Goal: Task Accomplishment & Management: Manage account settings

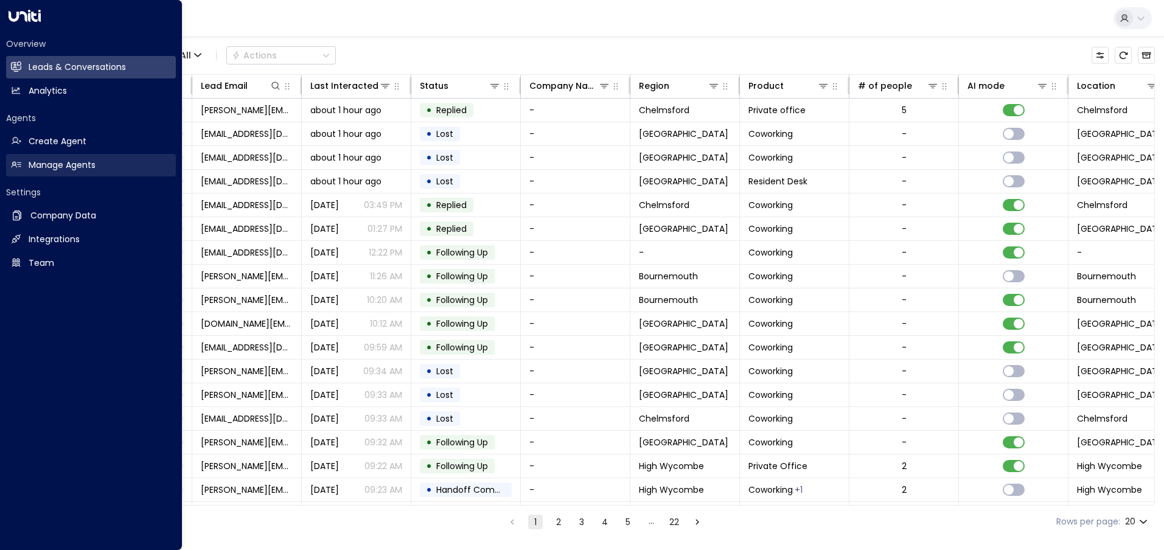
click at [66, 164] on h2 "Manage Agents" at bounding box center [62, 165] width 67 height 13
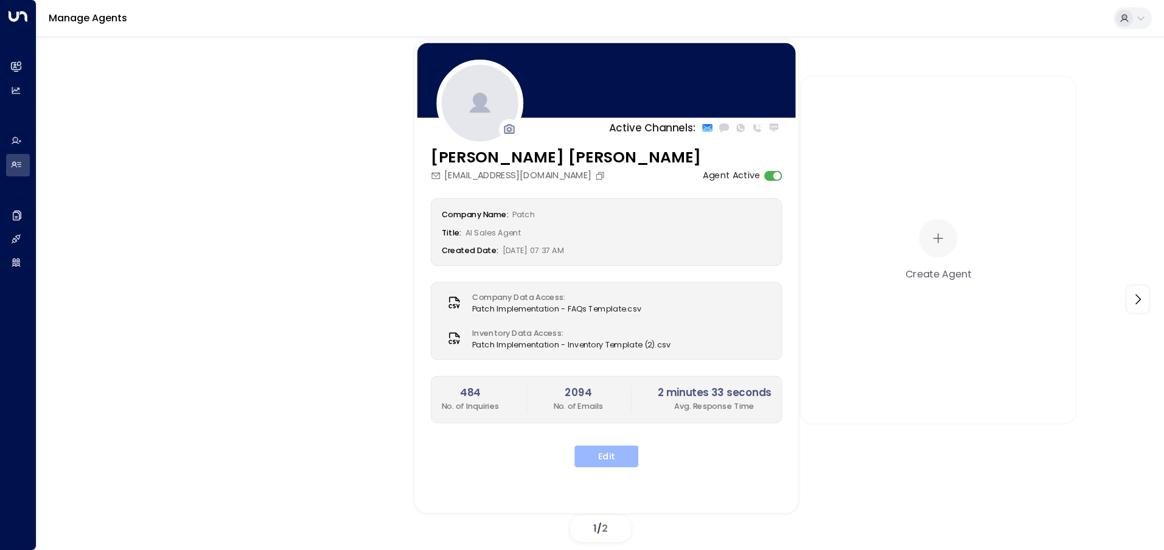
click at [615, 458] on button "Edit" at bounding box center [606, 456] width 64 height 22
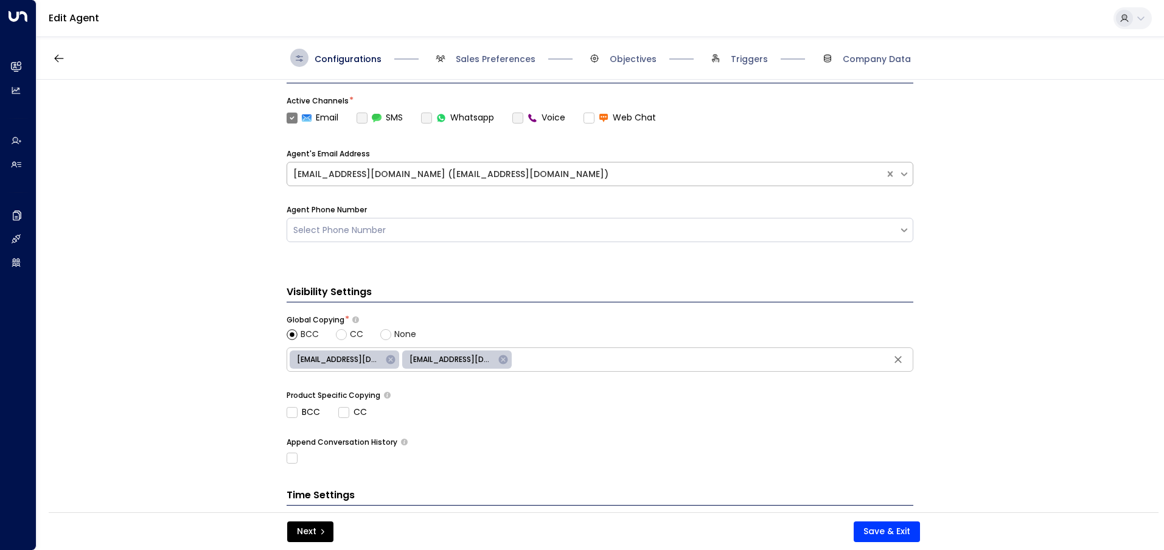
scroll to position [349, 0]
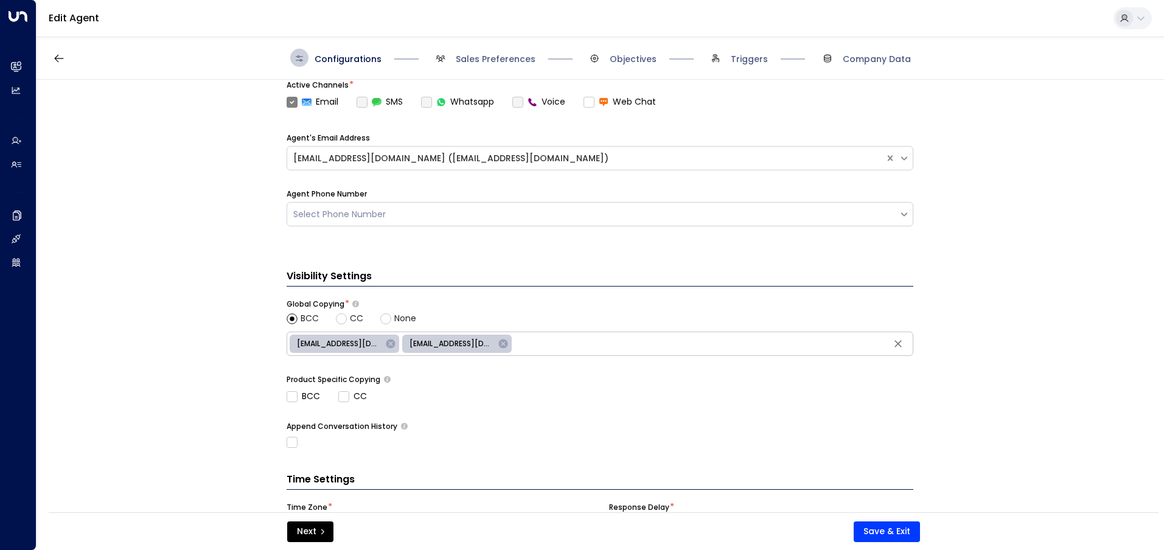
click at [385, 343] on icon at bounding box center [390, 343] width 11 height 11
click at [885, 529] on button "Save & Exit" at bounding box center [887, 532] width 66 height 21
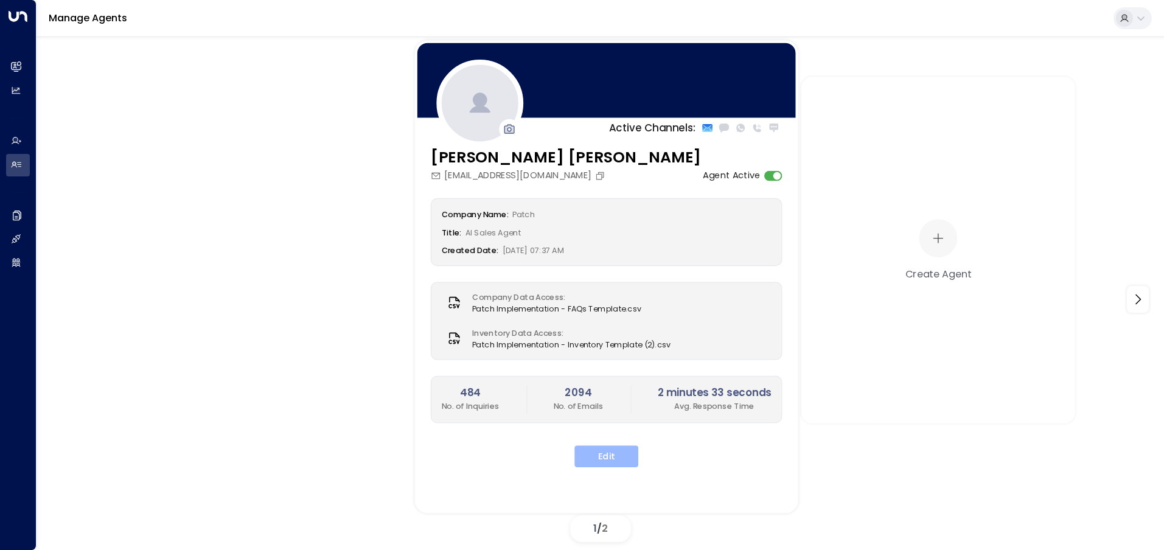
click at [604, 449] on button "Edit" at bounding box center [606, 456] width 64 height 22
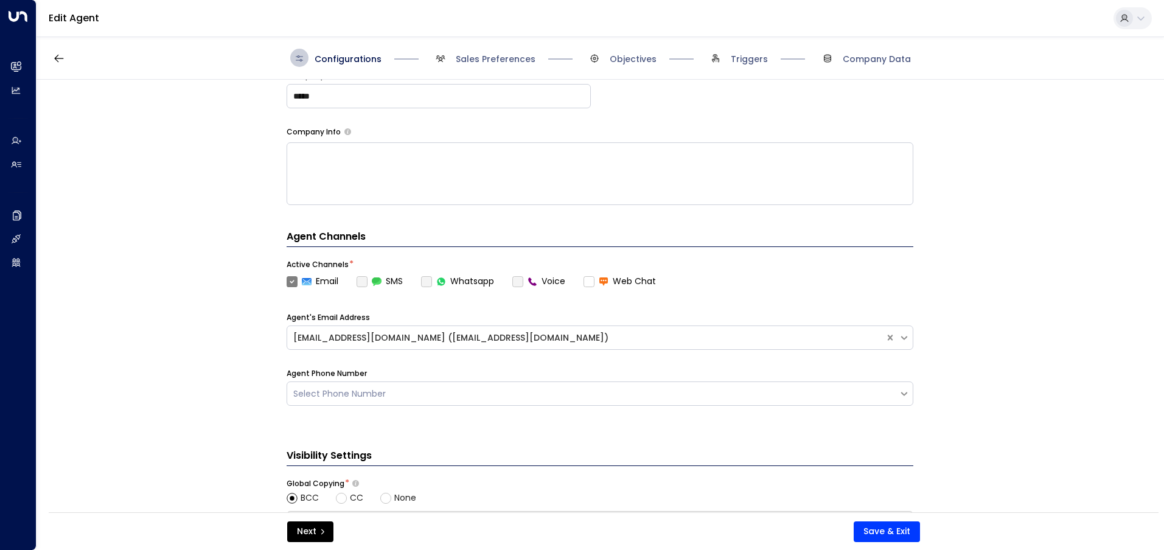
scroll to position [380, 0]
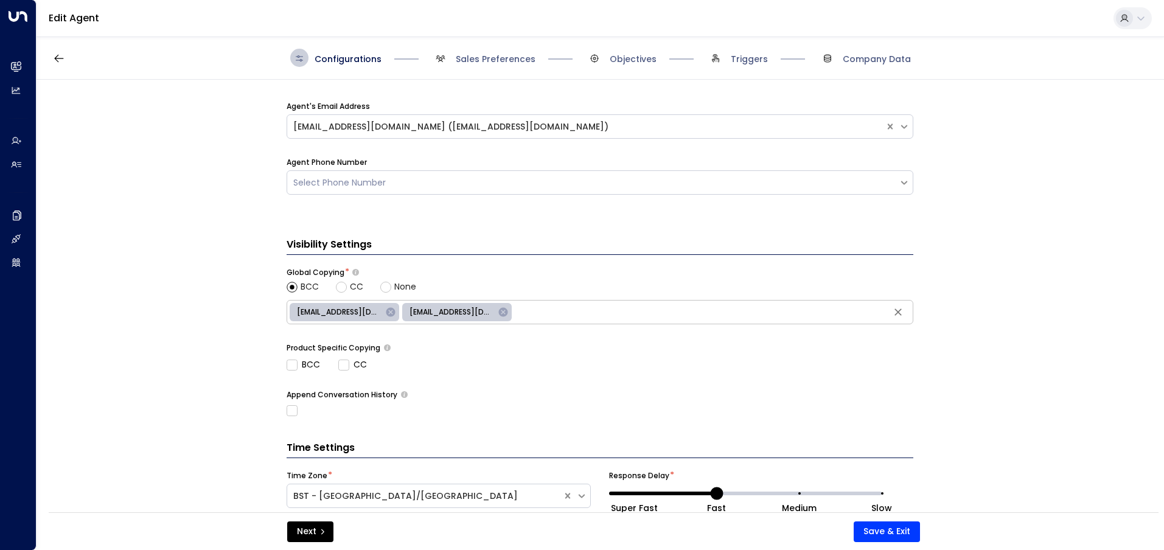
click at [385, 310] on icon at bounding box center [390, 312] width 11 height 11
click at [438, 358] on div "BCC CC" at bounding box center [600, 364] width 627 height 13
click at [881, 530] on button "Save & Exit" at bounding box center [887, 532] width 66 height 21
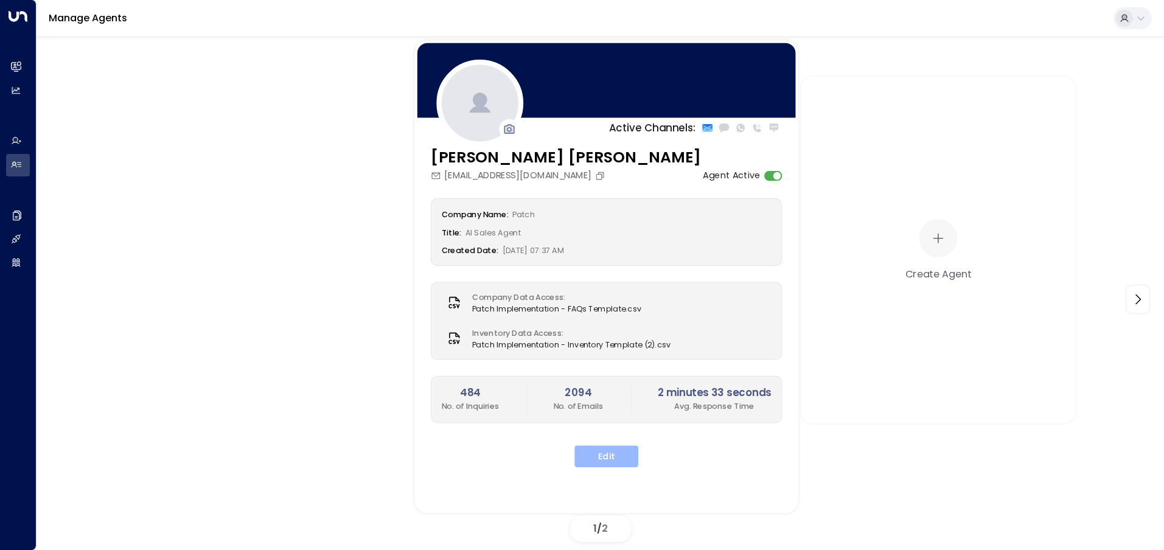
click at [615, 456] on button "Edit" at bounding box center [606, 456] width 64 height 22
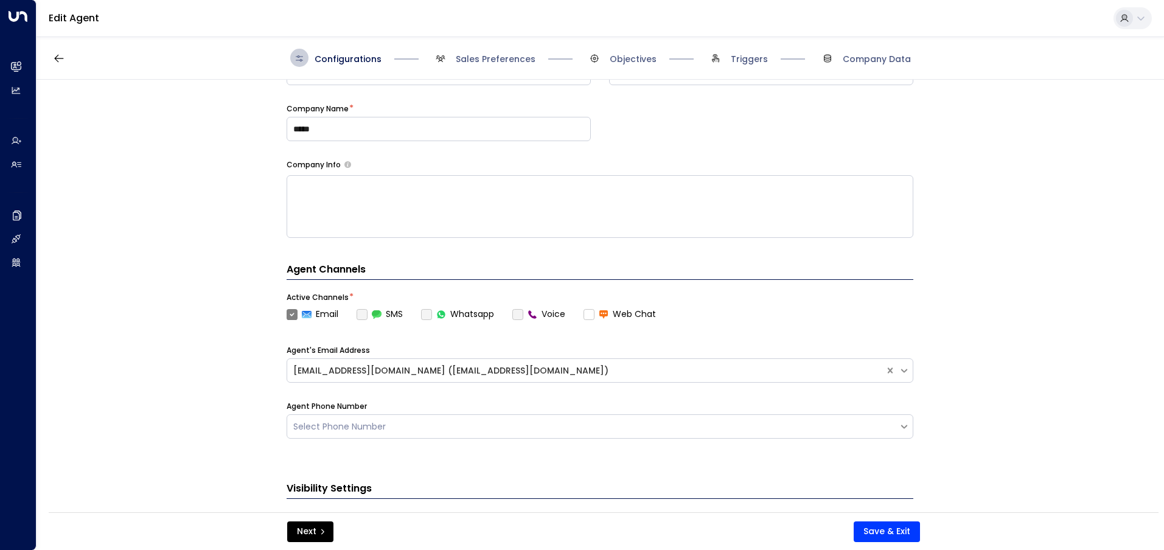
scroll to position [348, 0]
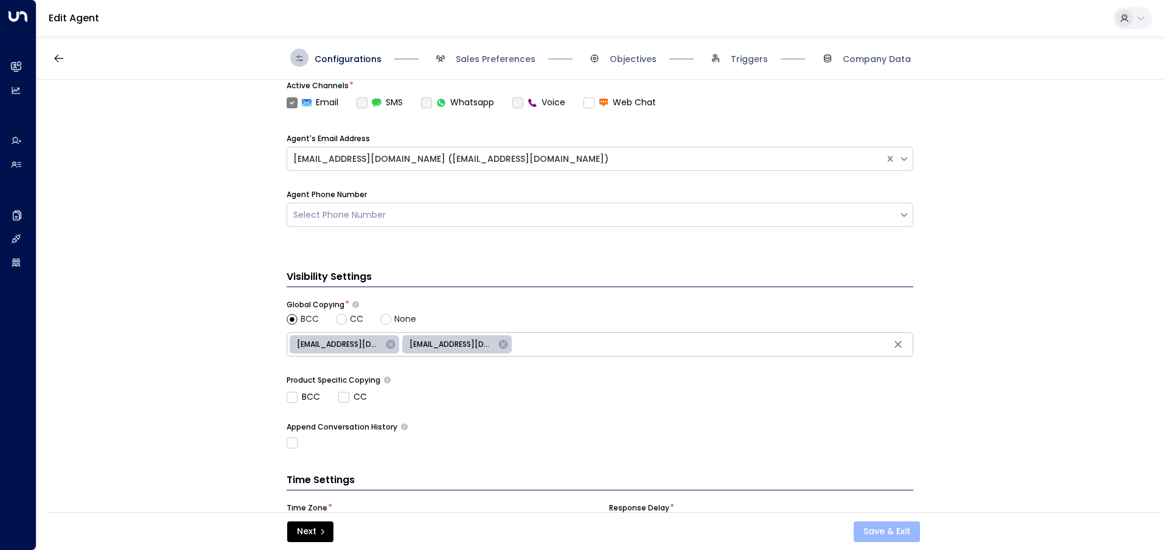
click at [880, 537] on button "Save & Exit" at bounding box center [887, 532] width 66 height 21
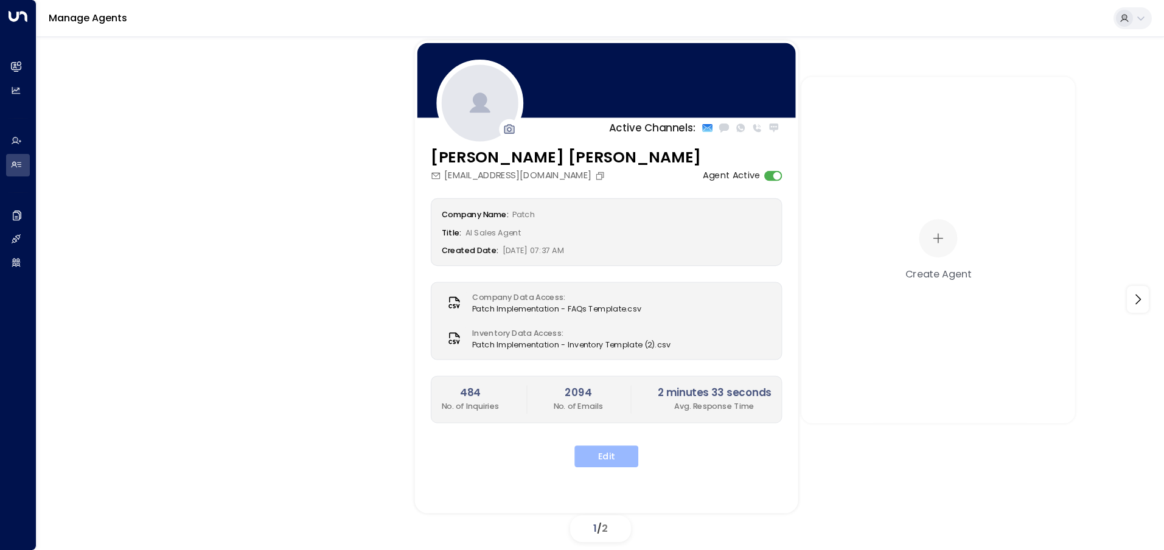
click at [610, 455] on button "Edit" at bounding box center [606, 456] width 64 height 22
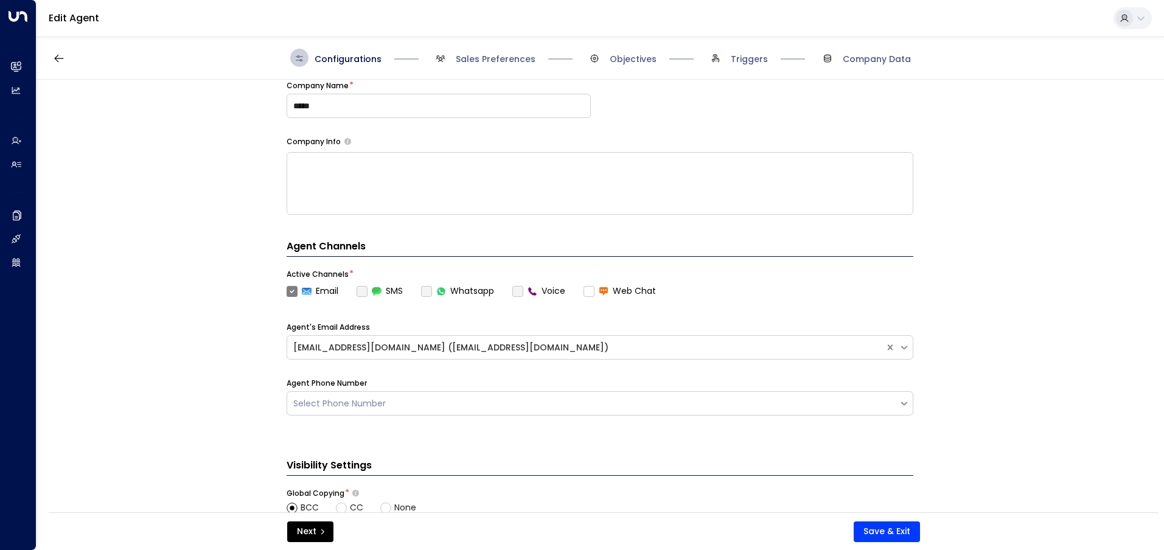
scroll to position [277, 0]
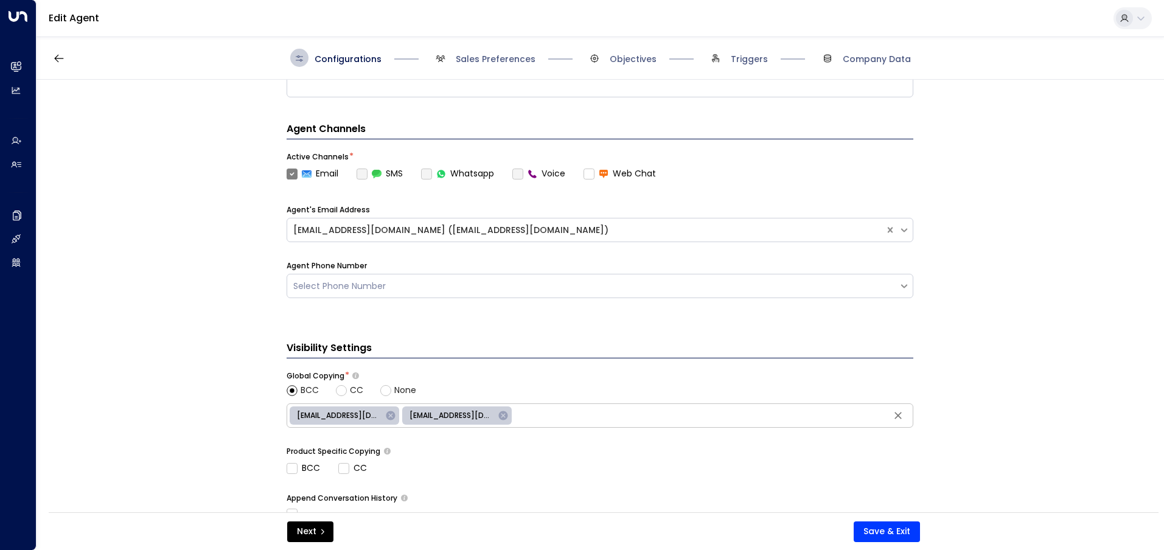
click at [663, 411] on input "text" at bounding box center [713, 416] width 396 height 18
click at [408, 416] on span "[EMAIL_ADDRESS][DOMAIN_NAME]" at bounding box center [451, 415] width 99 height 11
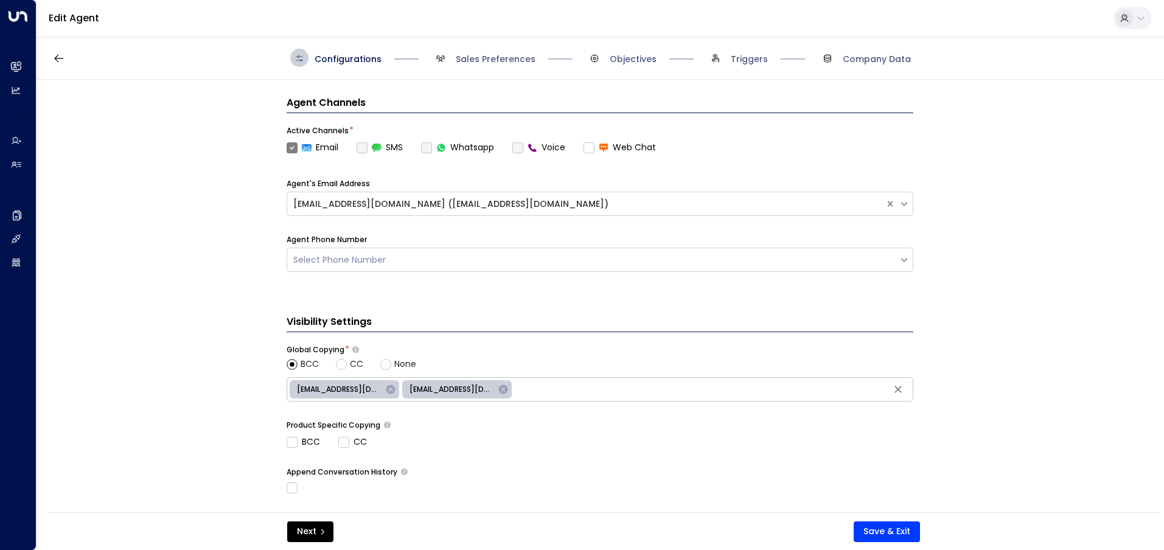
click at [385, 388] on icon at bounding box center [390, 389] width 11 height 11
click at [892, 534] on button "Save & Exit" at bounding box center [887, 532] width 66 height 21
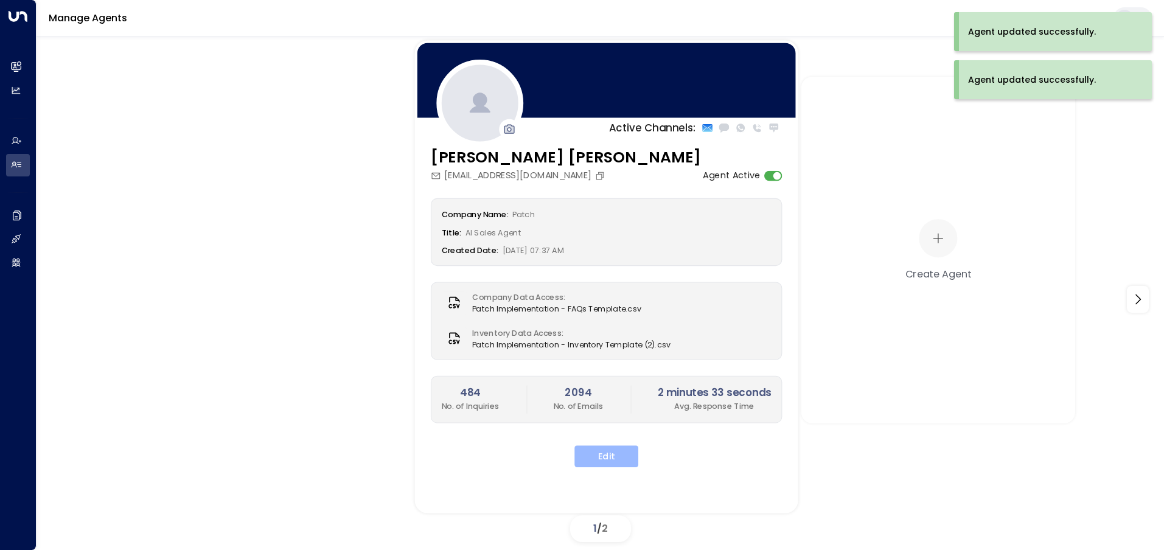
click at [613, 458] on button "Edit" at bounding box center [606, 456] width 64 height 22
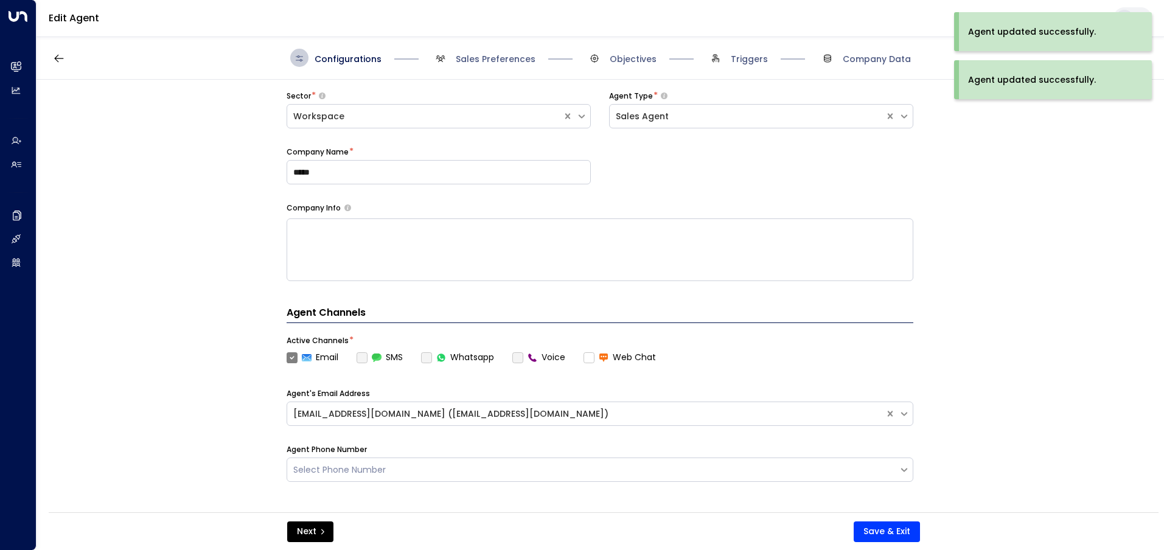
scroll to position [316, 0]
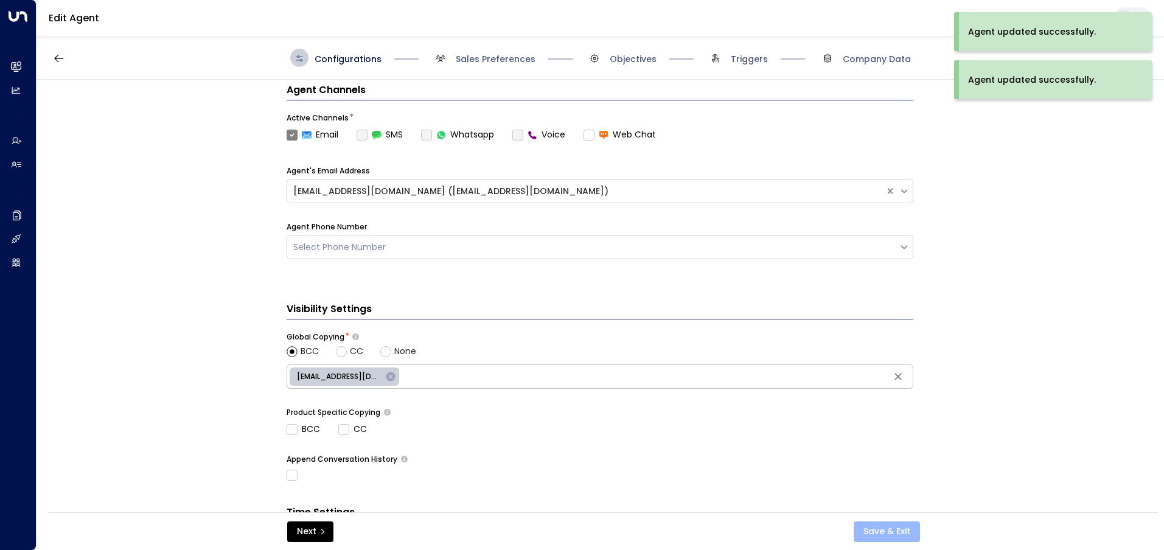
click at [882, 529] on button "Save & Exit" at bounding box center [887, 532] width 66 height 21
